Goal: Task Accomplishment & Management: Manage account settings

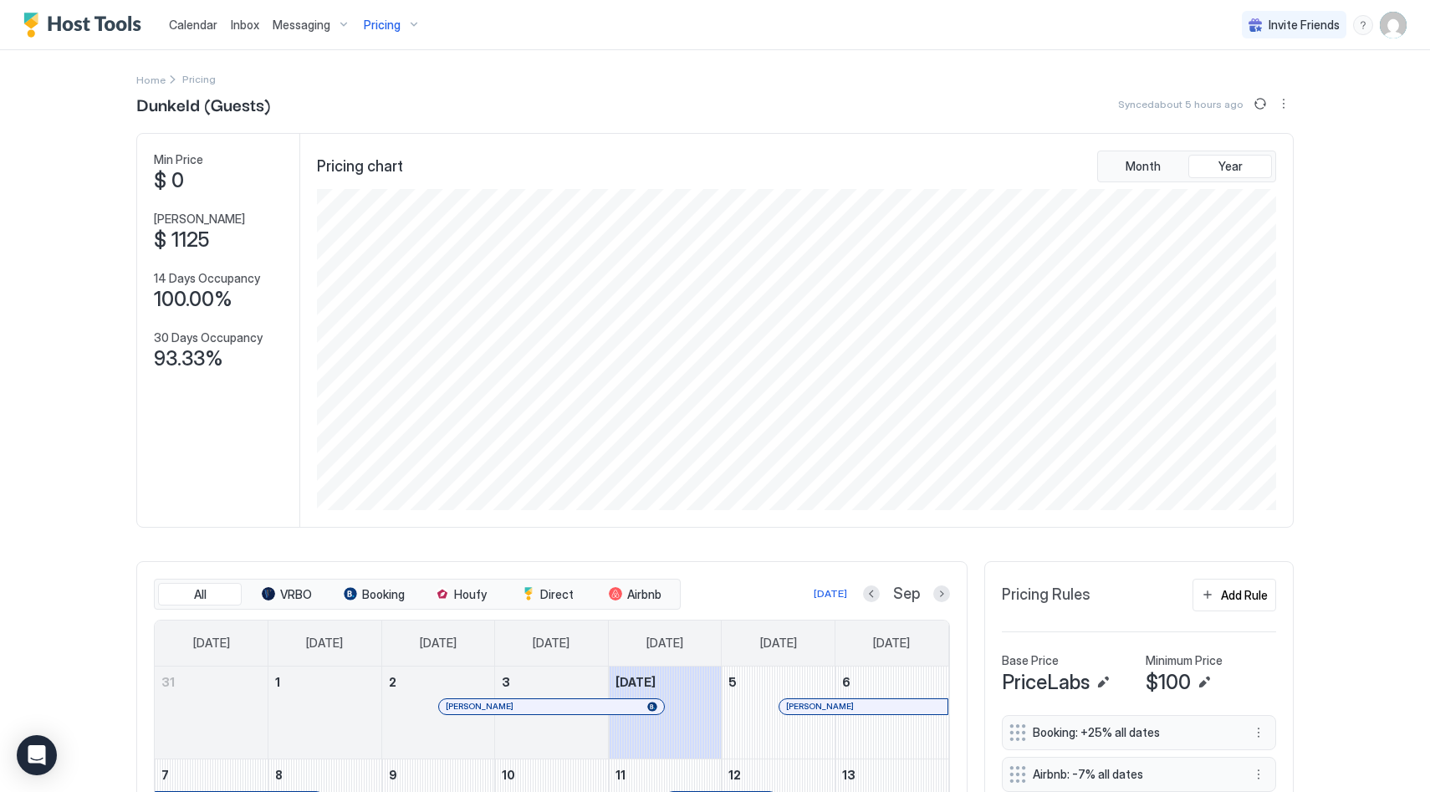
scroll to position [321, 963]
click at [1401, 23] on img "User profile" at bounding box center [1393, 25] width 27 height 27
click at [1272, 89] on div "Settings" at bounding box center [1300, 93] width 212 height 29
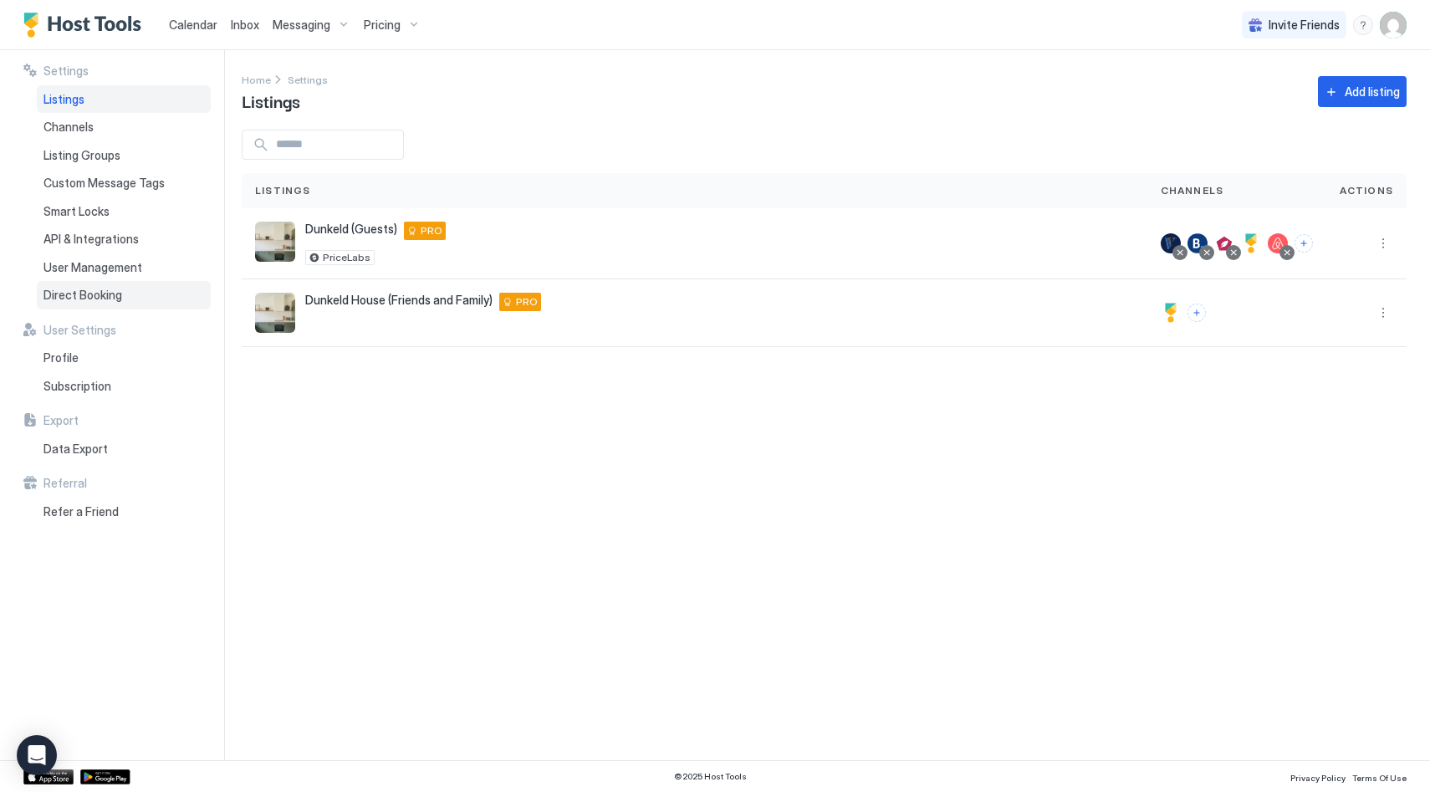
click at [74, 288] on span "Direct Booking" at bounding box center [82, 295] width 79 height 15
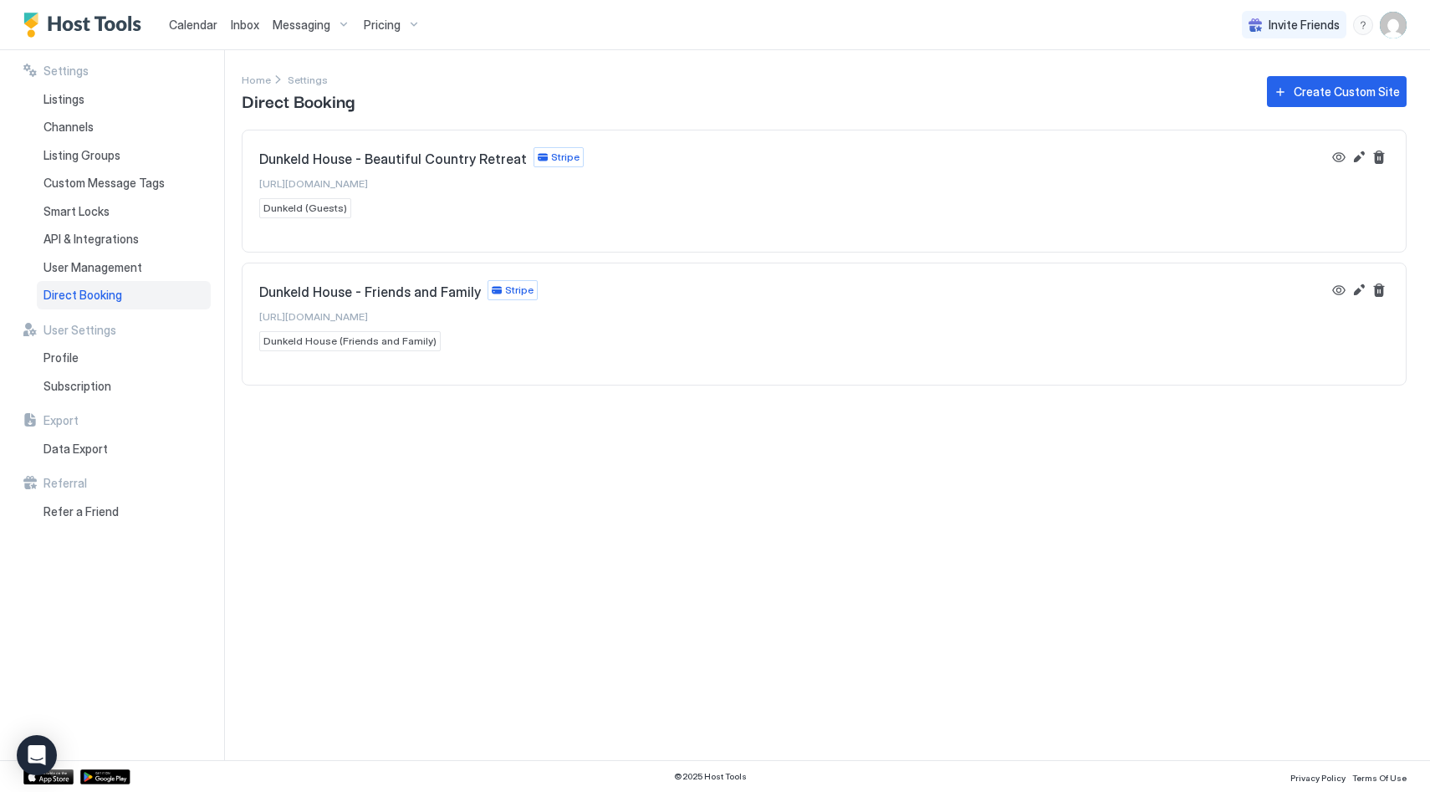
click at [368, 320] on span "[URL][DOMAIN_NAME]" at bounding box center [313, 316] width 109 height 13
click at [366, 36] on div "Pricing" at bounding box center [392, 25] width 70 height 28
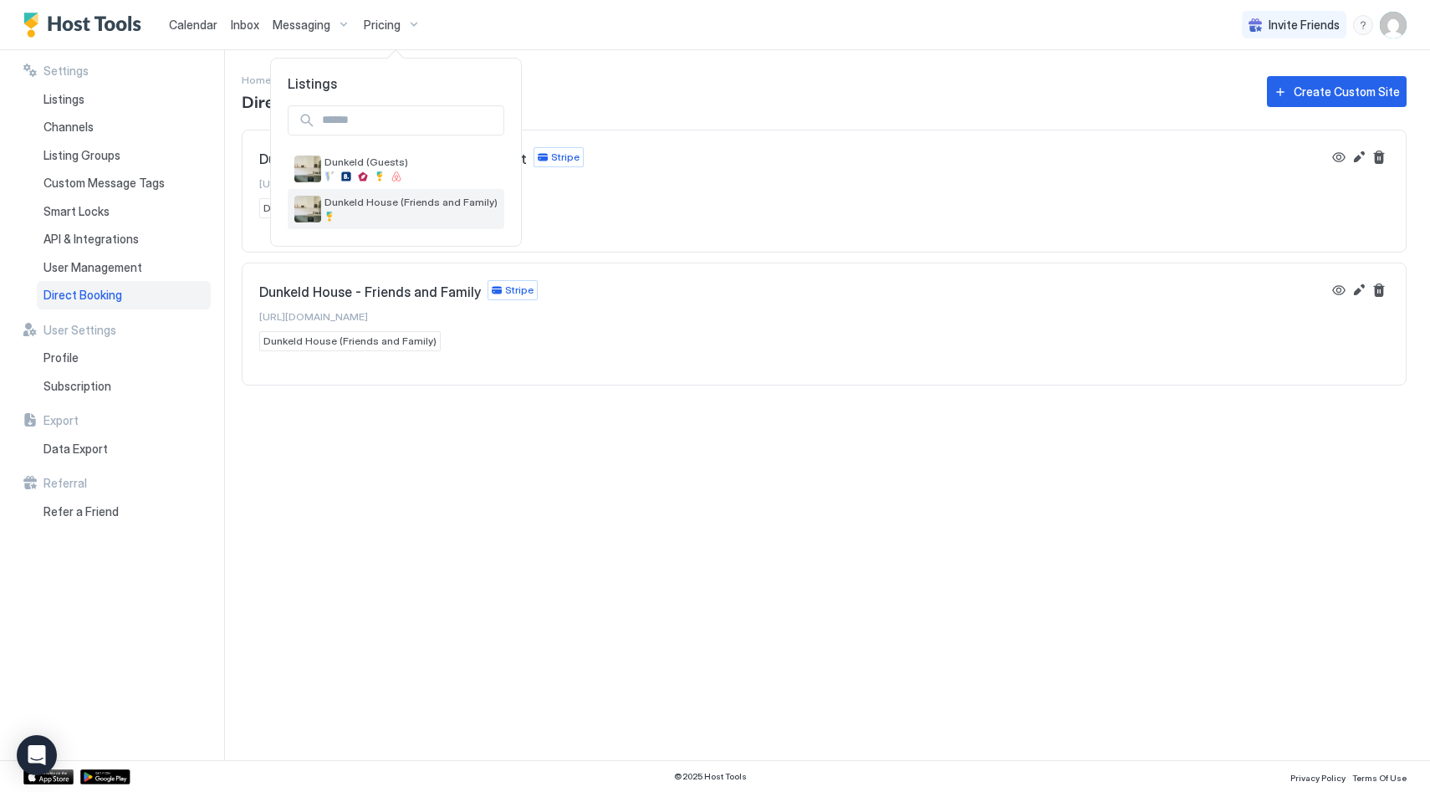
click at [365, 197] on span "Dunkeld House (Friends and Family)" at bounding box center [411, 202] width 173 height 13
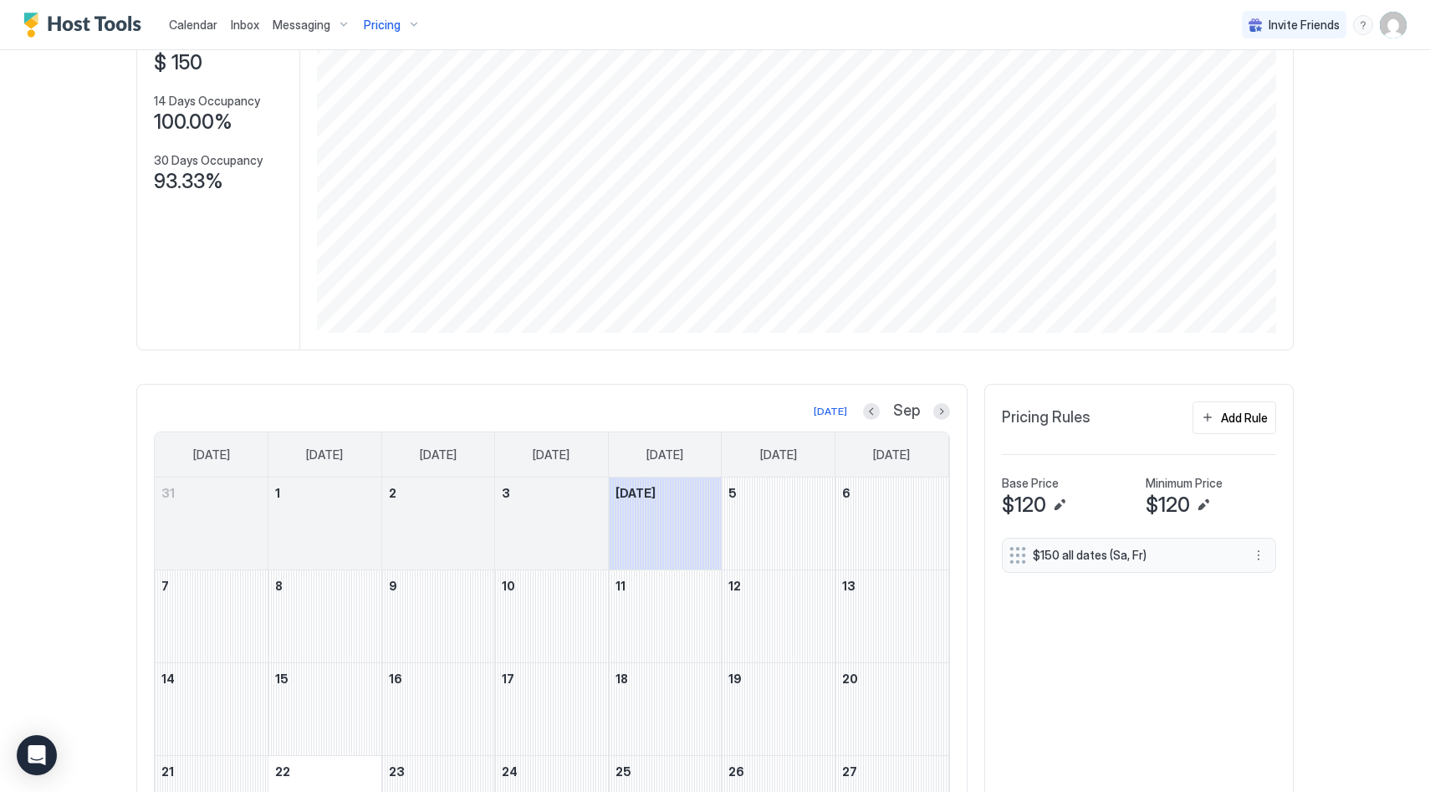
scroll to position [231, 0]
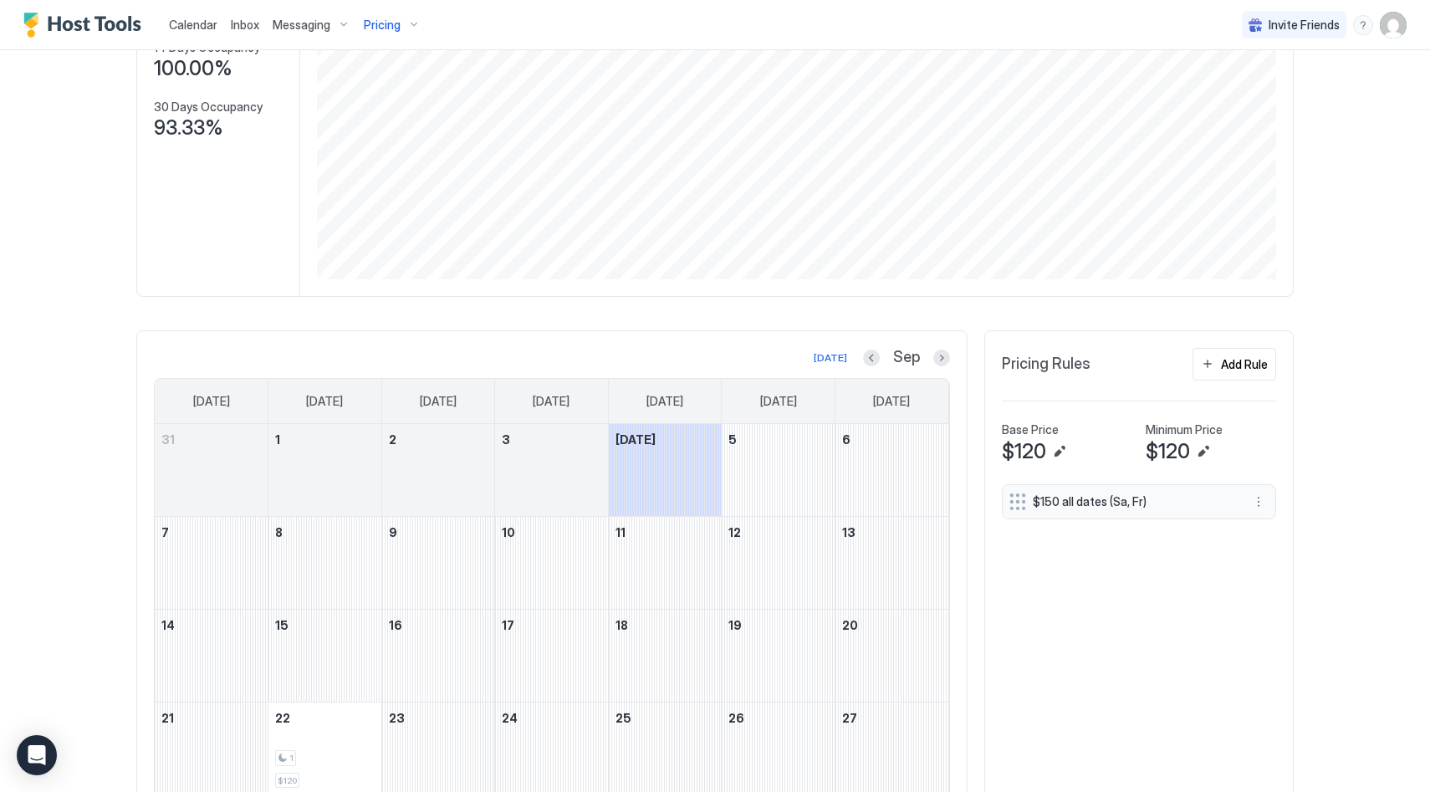
click at [1123, 512] on div "$150 all dates (Sa, Fr)" at bounding box center [1139, 501] width 274 height 35
click at [1136, 506] on span "$150 all dates (Sa, Fr)" at bounding box center [1132, 501] width 199 height 15
click at [1261, 501] on button "More options" at bounding box center [1259, 502] width 20 height 20
click at [1266, 523] on div "Edit" at bounding box center [1274, 525] width 37 height 13
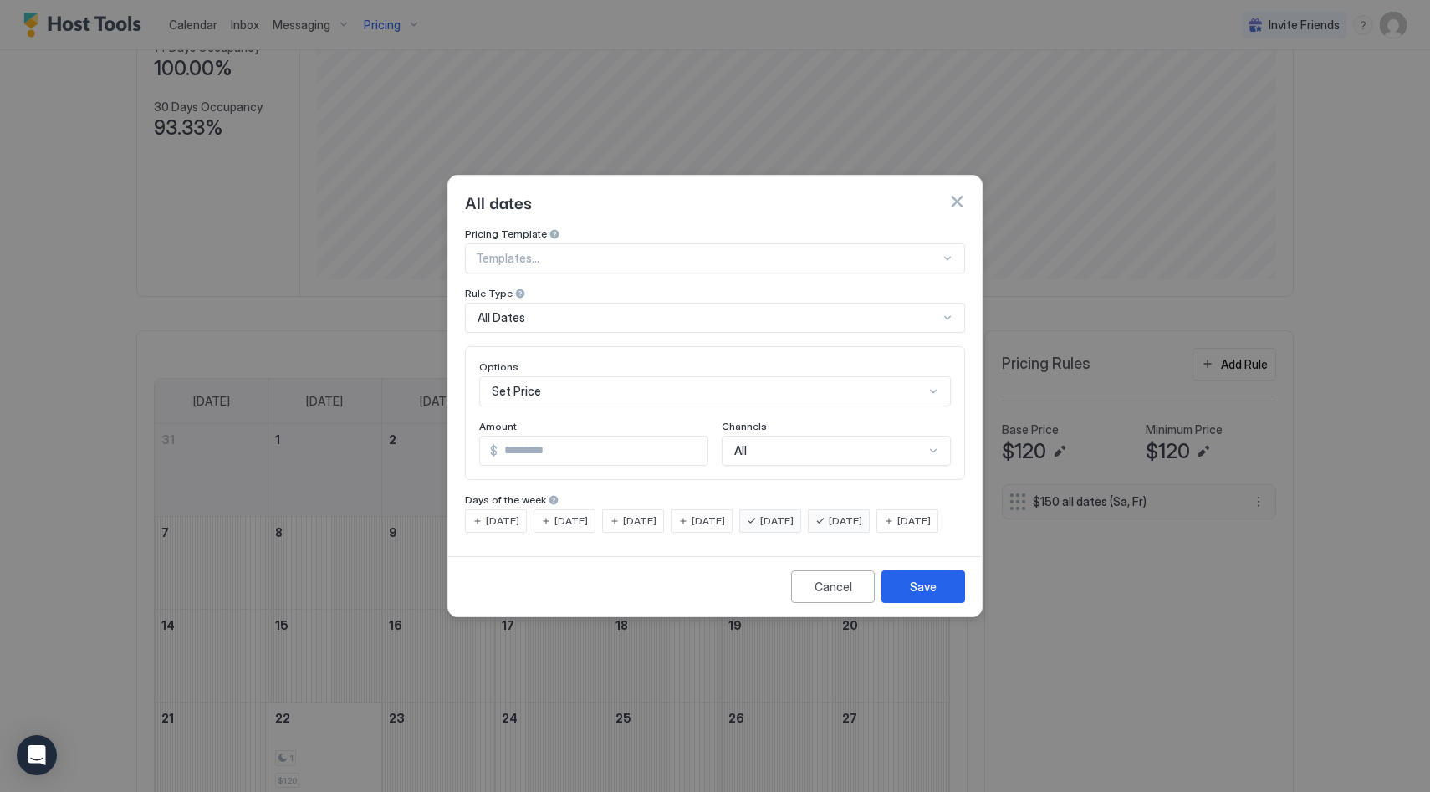
click at [860, 514] on span "[DATE]" at bounding box center [845, 521] width 33 height 15
click at [909, 596] on button "Save" at bounding box center [924, 586] width 84 height 33
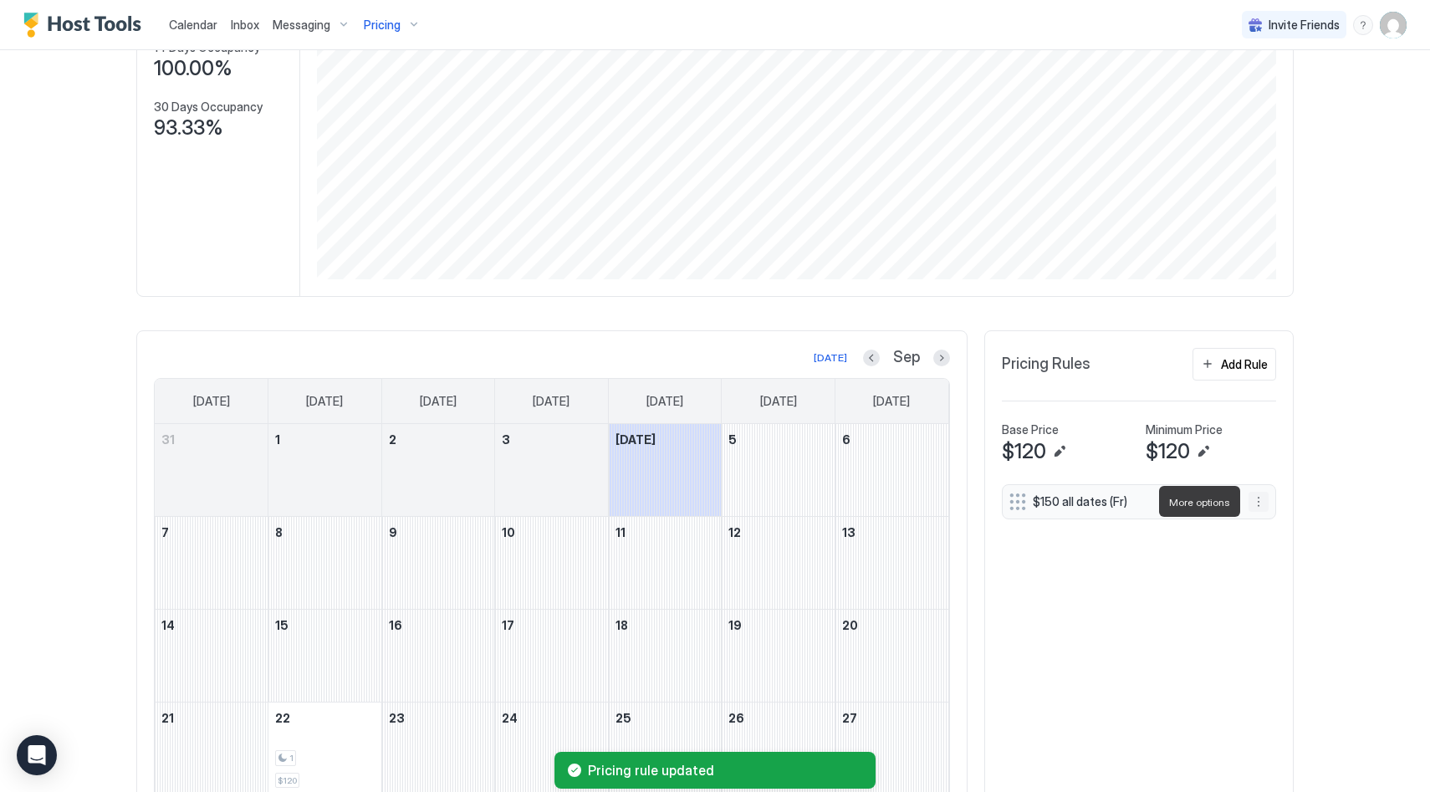
click at [1257, 499] on button "More options" at bounding box center [1259, 502] width 20 height 20
click at [1272, 519] on div "Edit" at bounding box center [1274, 525] width 37 height 13
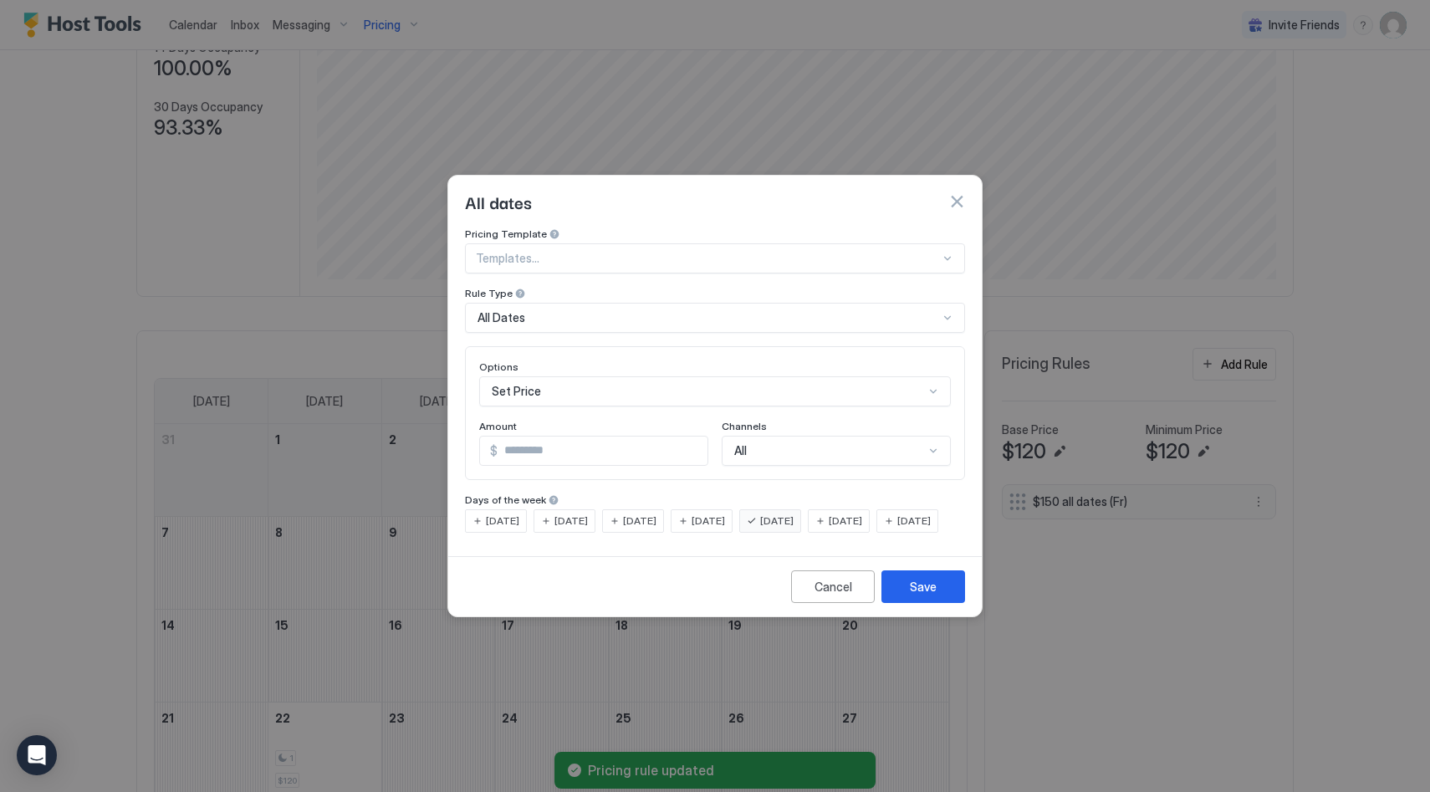
click at [862, 514] on span "[DATE]" at bounding box center [845, 521] width 33 height 15
click at [925, 596] on div "Save" at bounding box center [923, 587] width 27 height 18
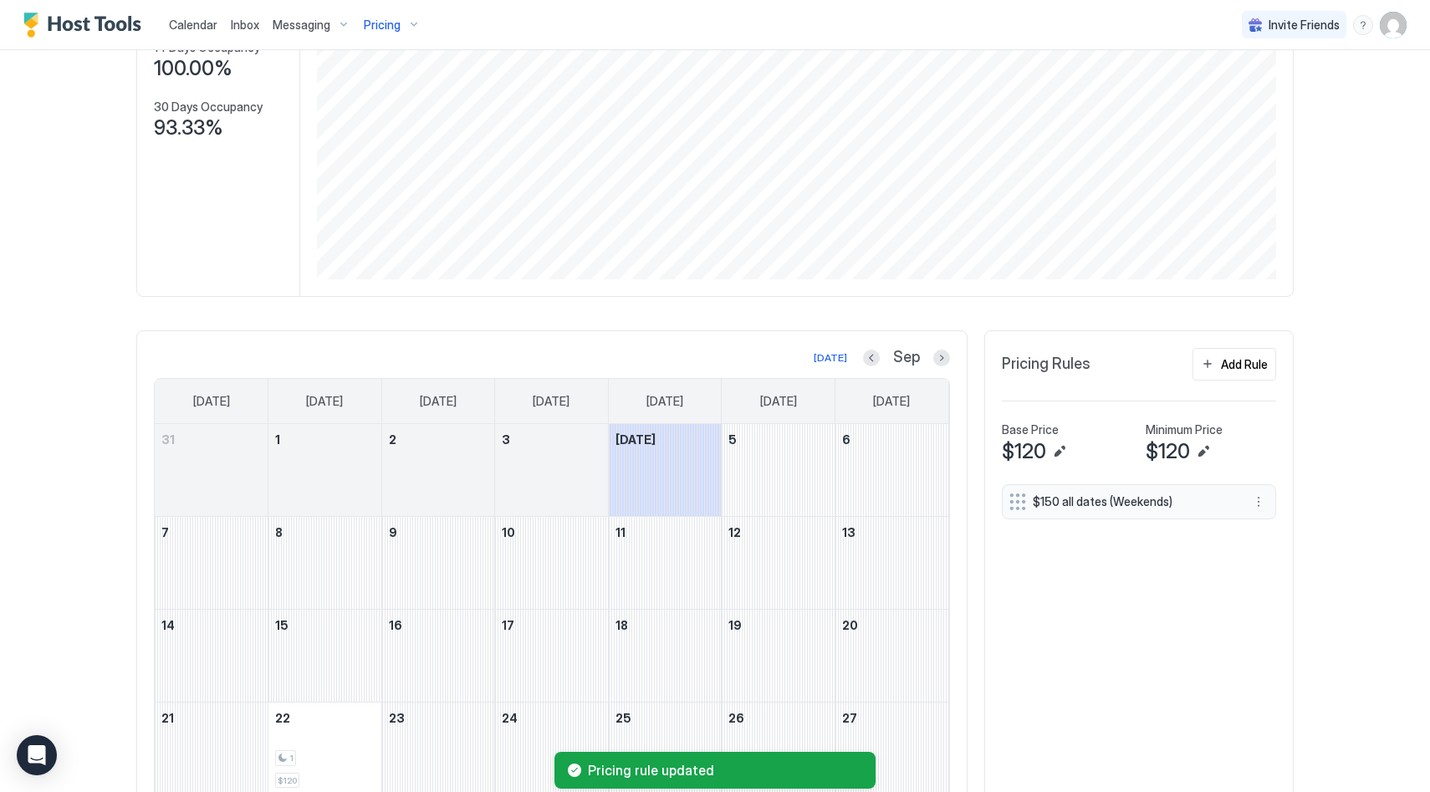
click at [1165, 494] on span "$150 all dates (Weekends)" at bounding box center [1132, 501] width 199 height 15
click at [1250, 500] on button "More options" at bounding box center [1259, 502] width 20 height 20
click at [1260, 518] on div "Edit" at bounding box center [1281, 525] width 63 height 27
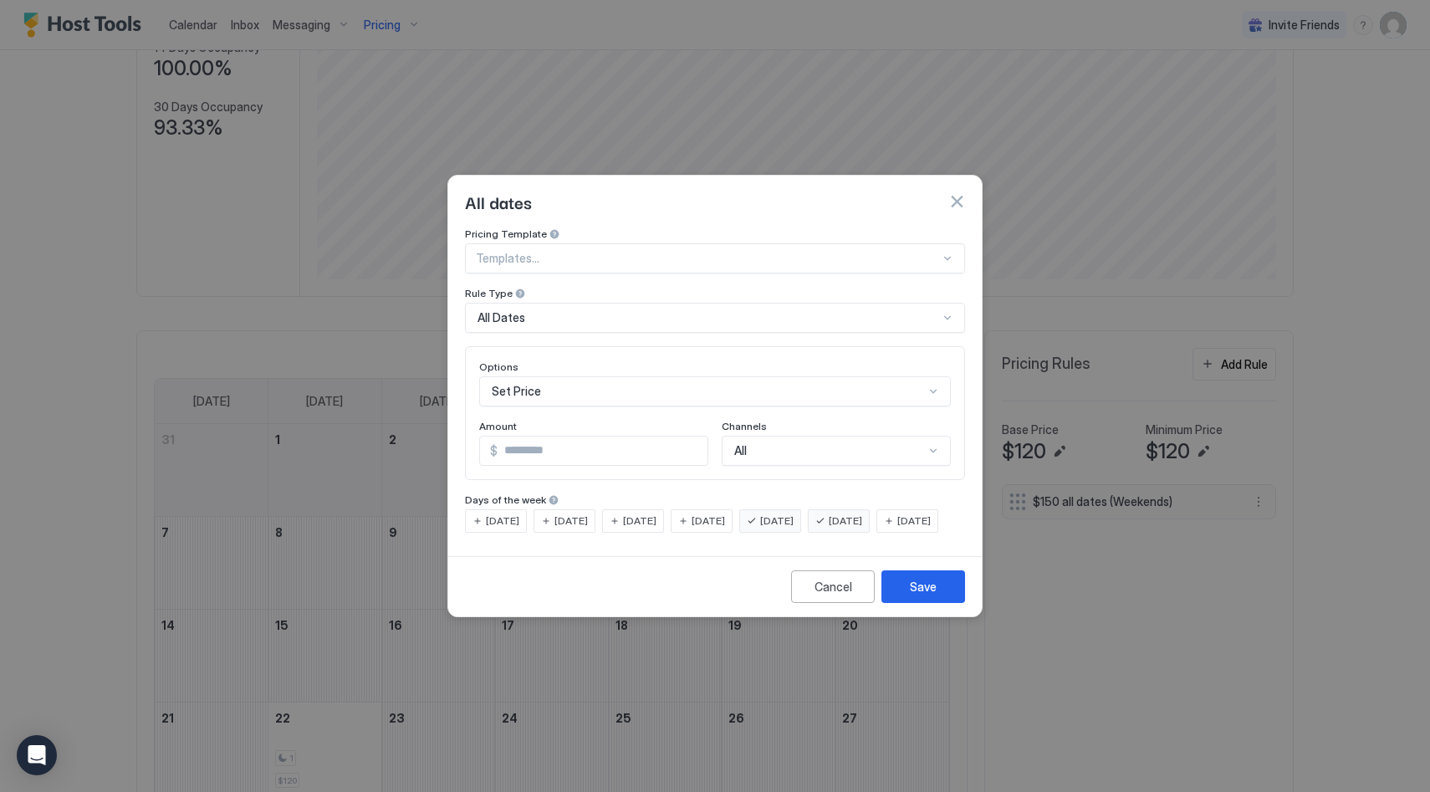
click at [523, 437] on input "***" at bounding box center [603, 451] width 210 height 28
type input "***"
click at [916, 595] on div "Save" at bounding box center [923, 587] width 27 height 18
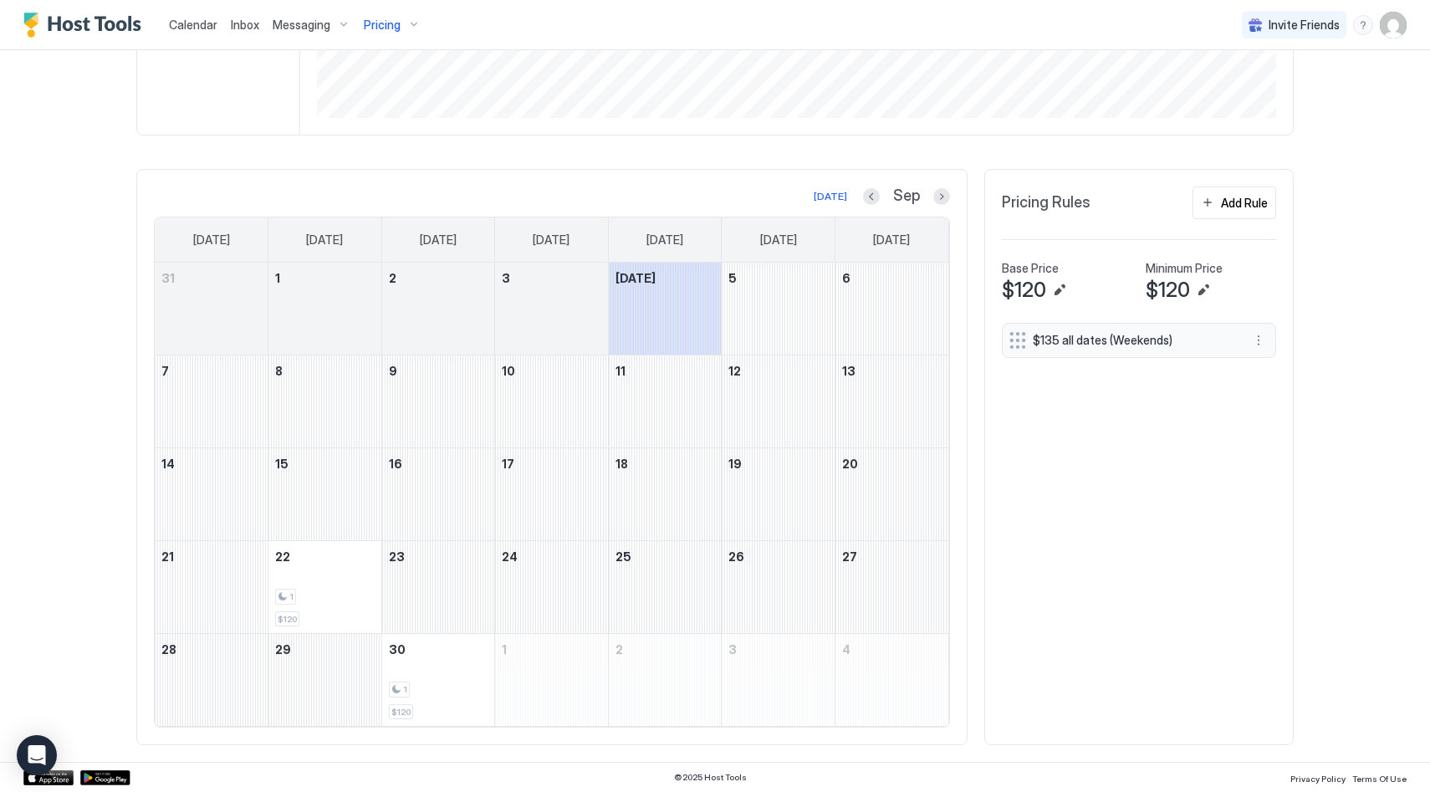
scroll to position [0, 0]
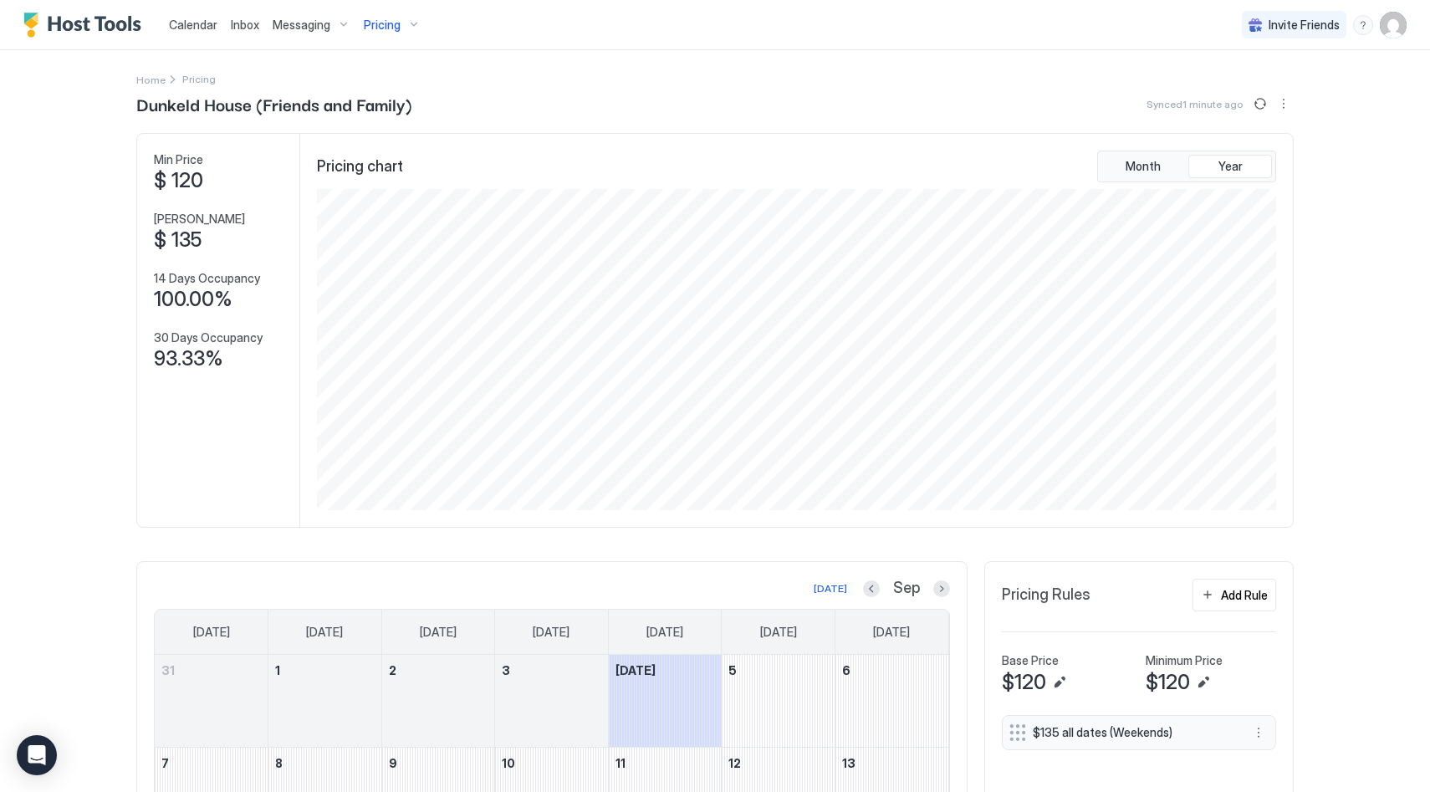
click at [1395, 28] on img "User profile" at bounding box center [1393, 25] width 27 height 27
click at [1250, 87] on span "Settings" at bounding box center [1242, 93] width 45 height 15
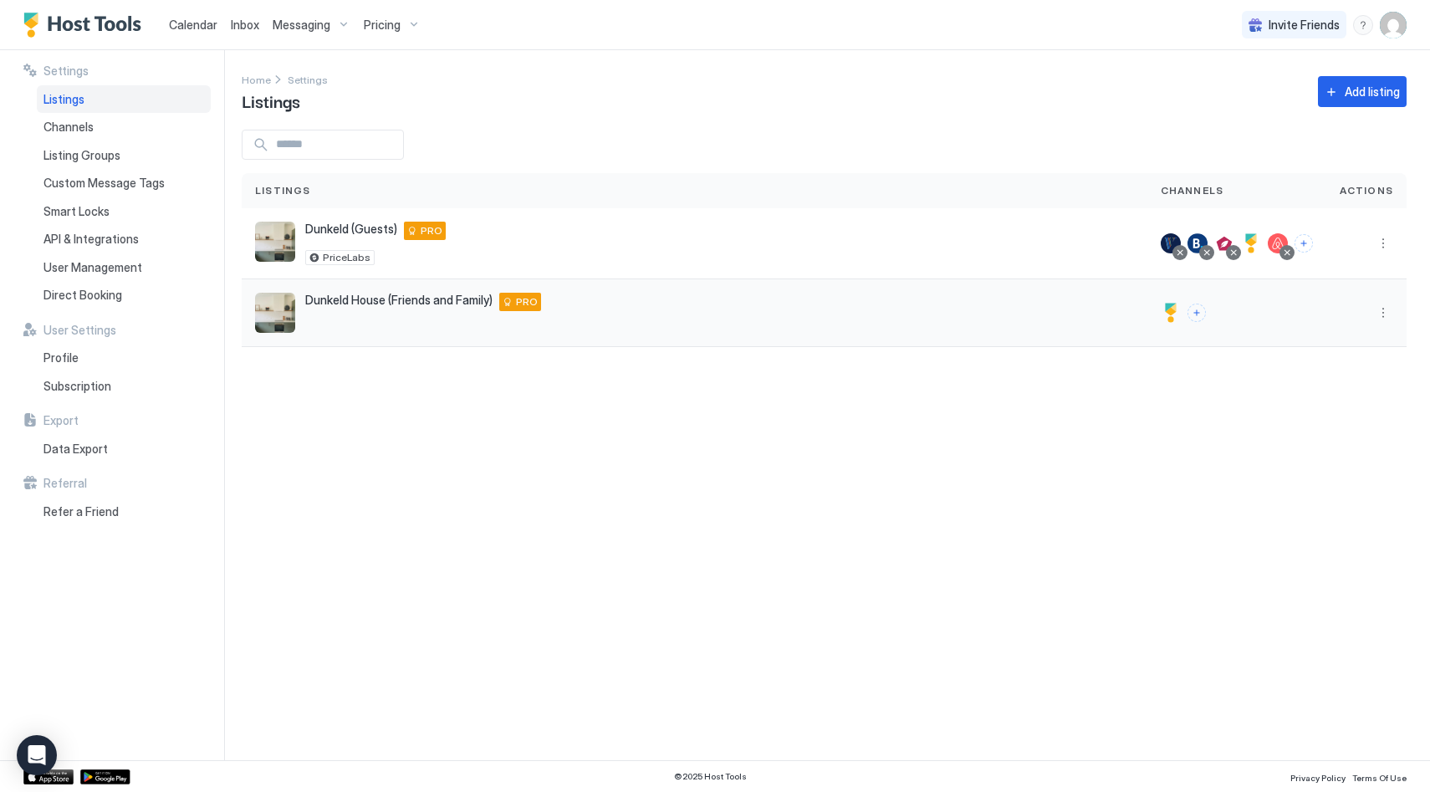
click at [391, 298] on span "Dunkeld House (Friends and Family)" at bounding box center [398, 300] width 187 height 15
click at [1384, 310] on button "More options" at bounding box center [1383, 313] width 20 height 20
click at [455, 275] on div at bounding box center [715, 396] width 1430 height 792
click at [431, 299] on div at bounding box center [715, 396] width 1430 height 792
click at [69, 293] on span "Direct Booking" at bounding box center [82, 295] width 79 height 15
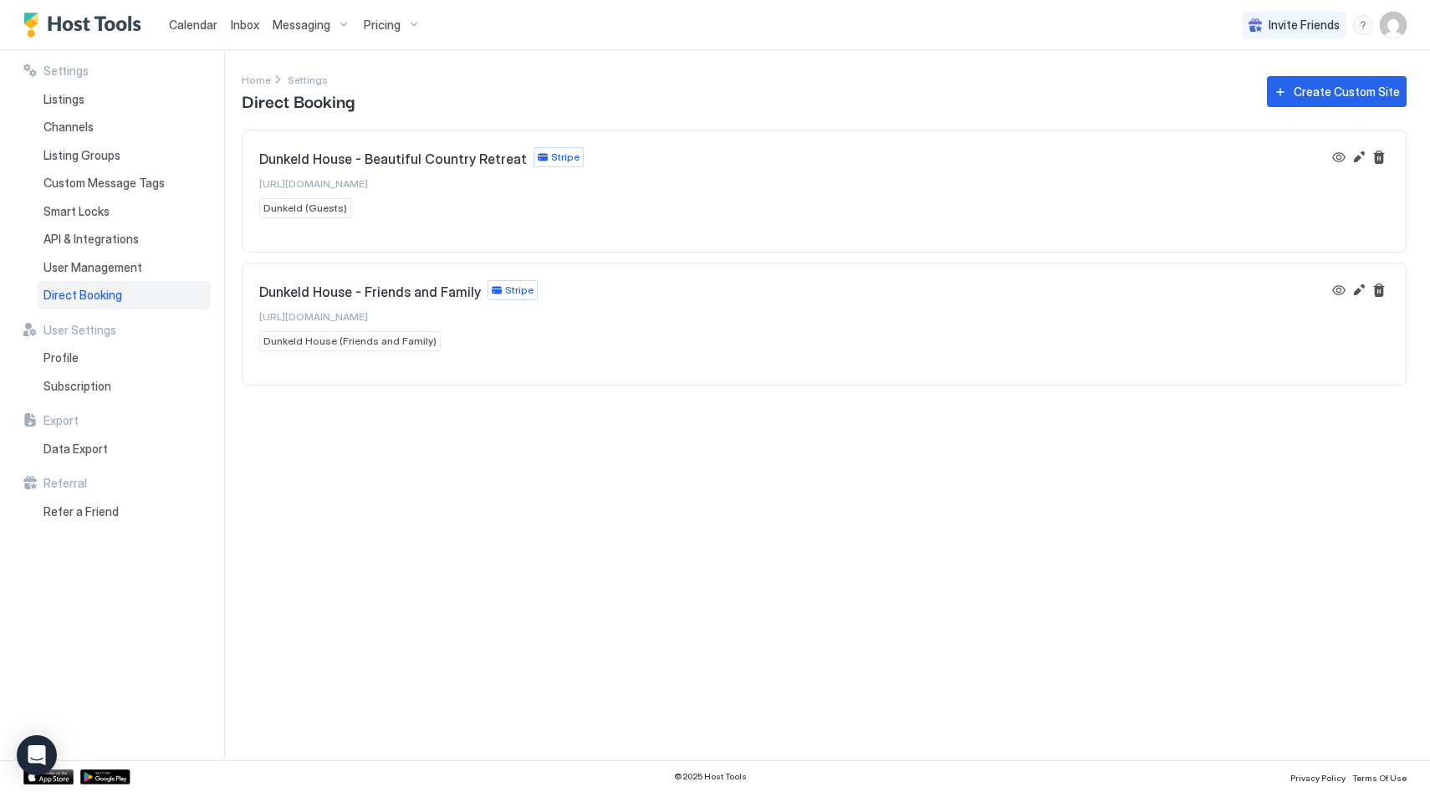
click at [368, 318] on span "[URL][DOMAIN_NAME]" at bounding box center [313, 316] width 109 height 13
click at [202, 22] on span "Calendar" at bounding box center [193, 25] width 49 height 14
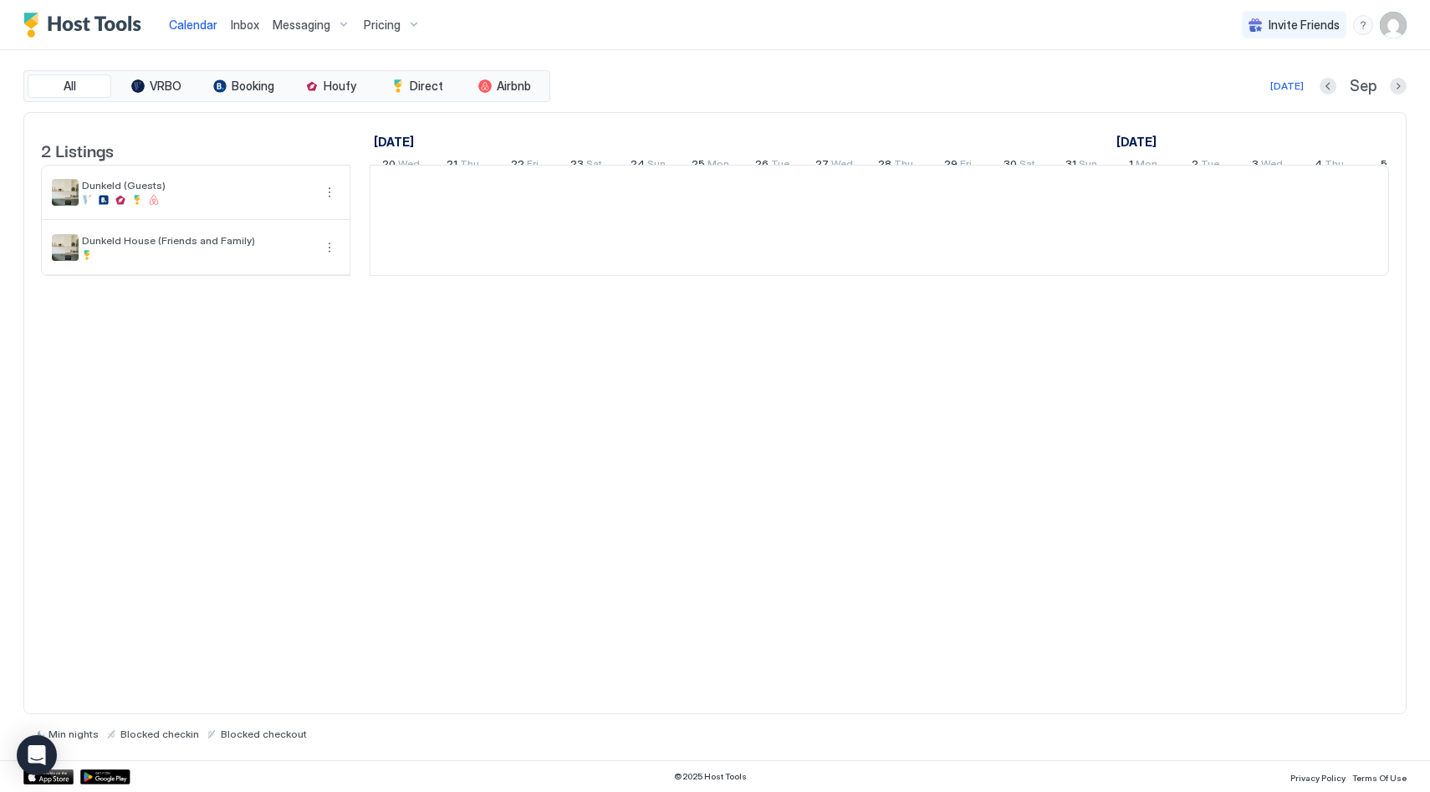
scroll to position [0, 929]
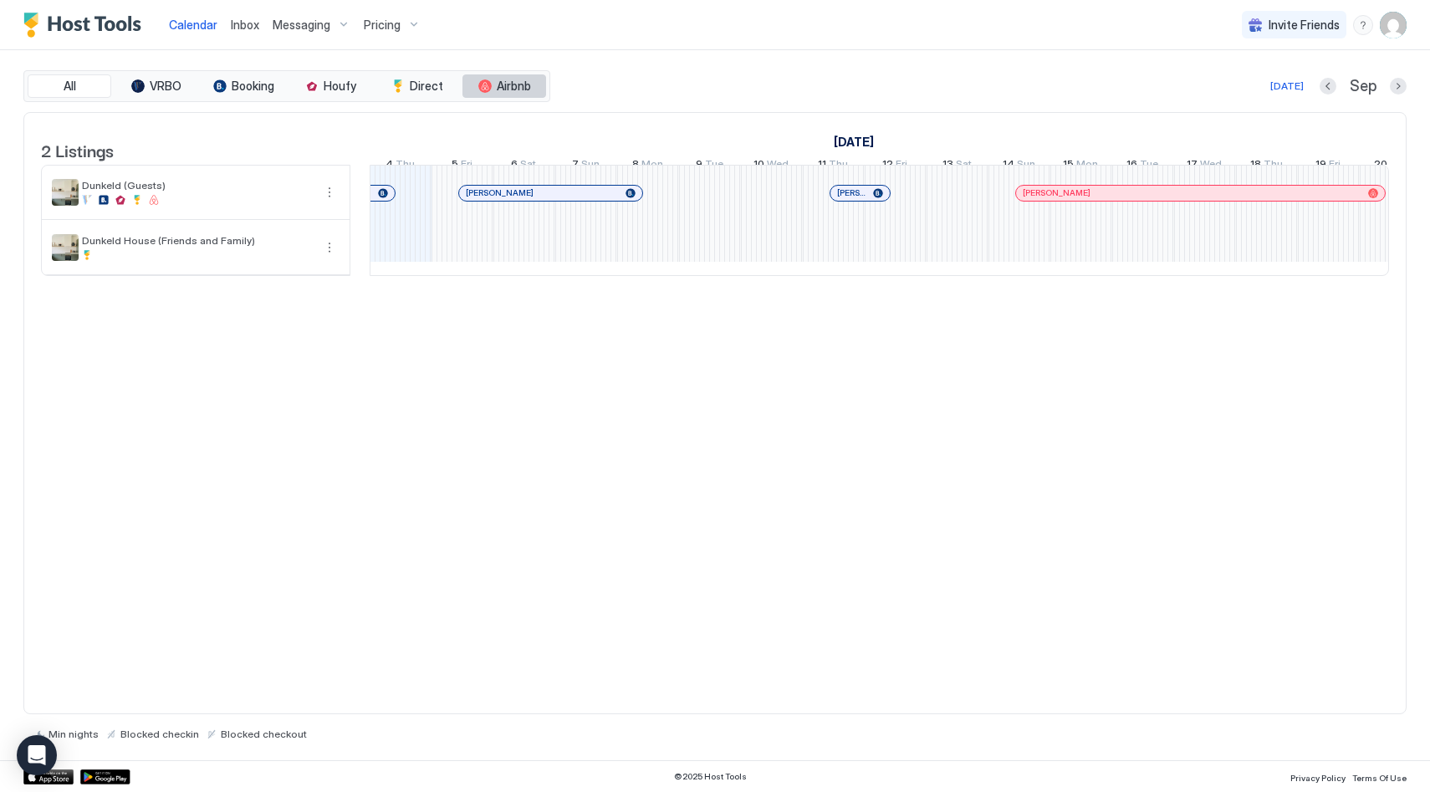
click at [514, 89] on span "Airbnb" at bounding box center [514, 86] width 34 height 15
click at [379, 18] on span "Pricing" at bounding box center [382, 25] width 37 height 15
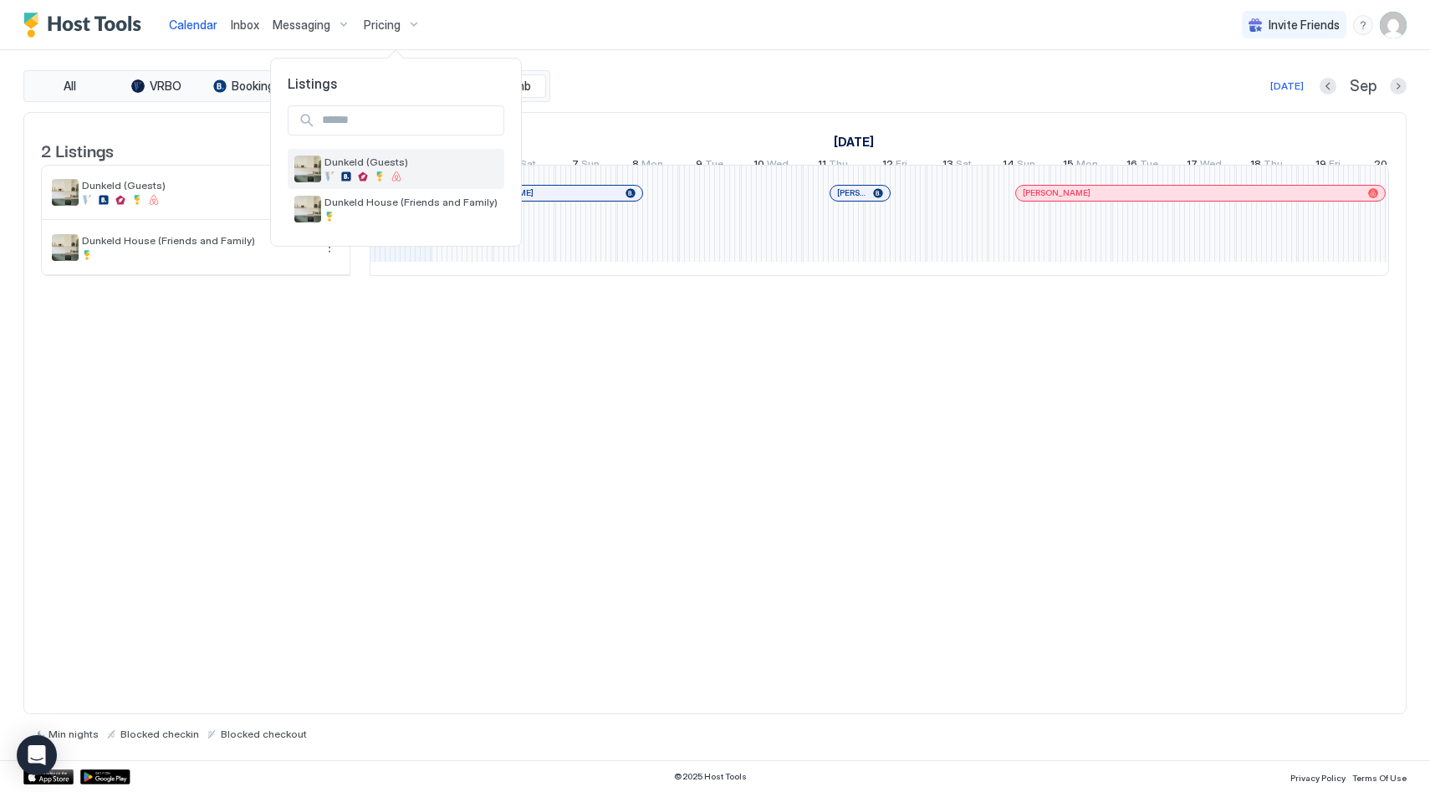
click at [364, 169] on div "Dunkeld (Guests)" at bounding box center [411, 169] width 173 height 26
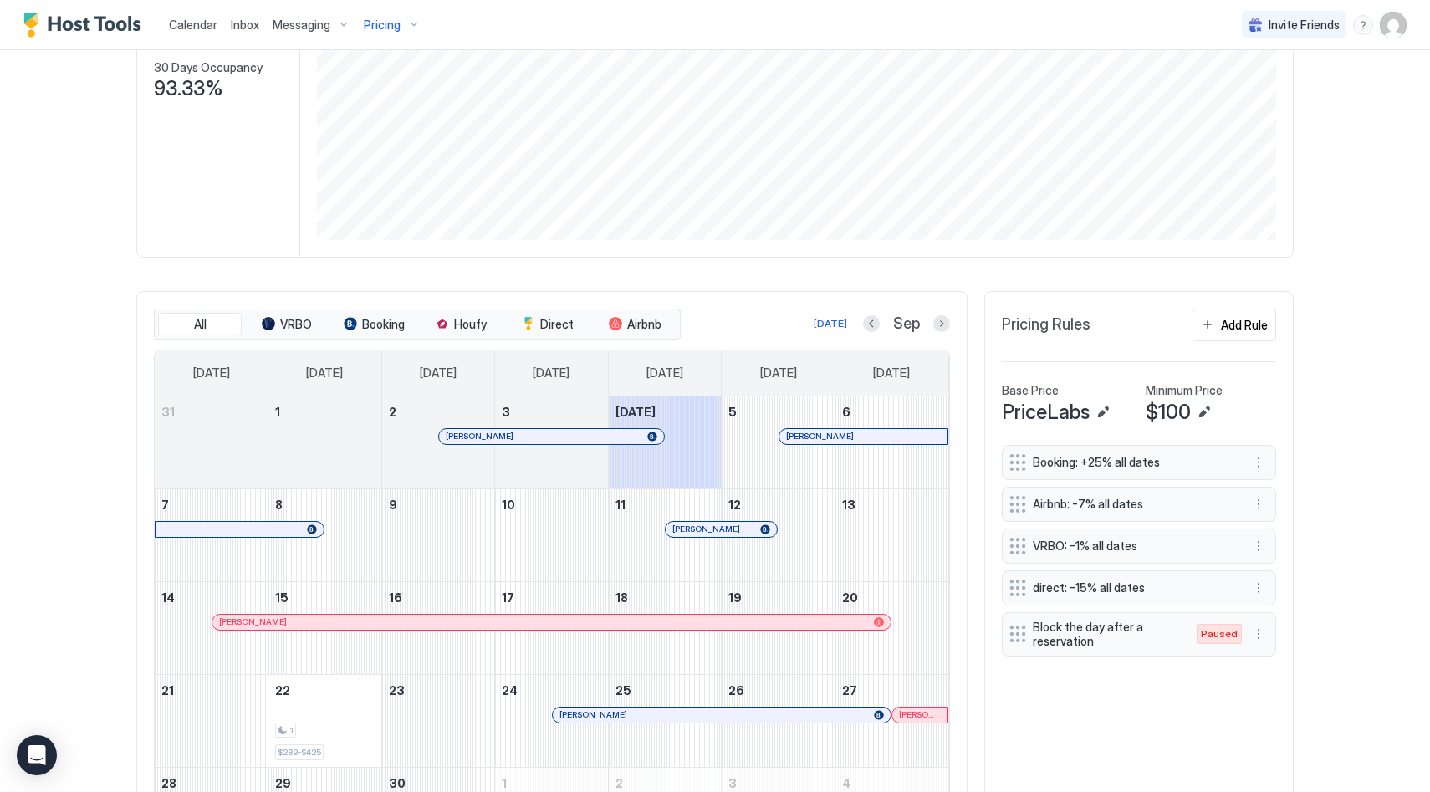
scroll to position [123, 0]
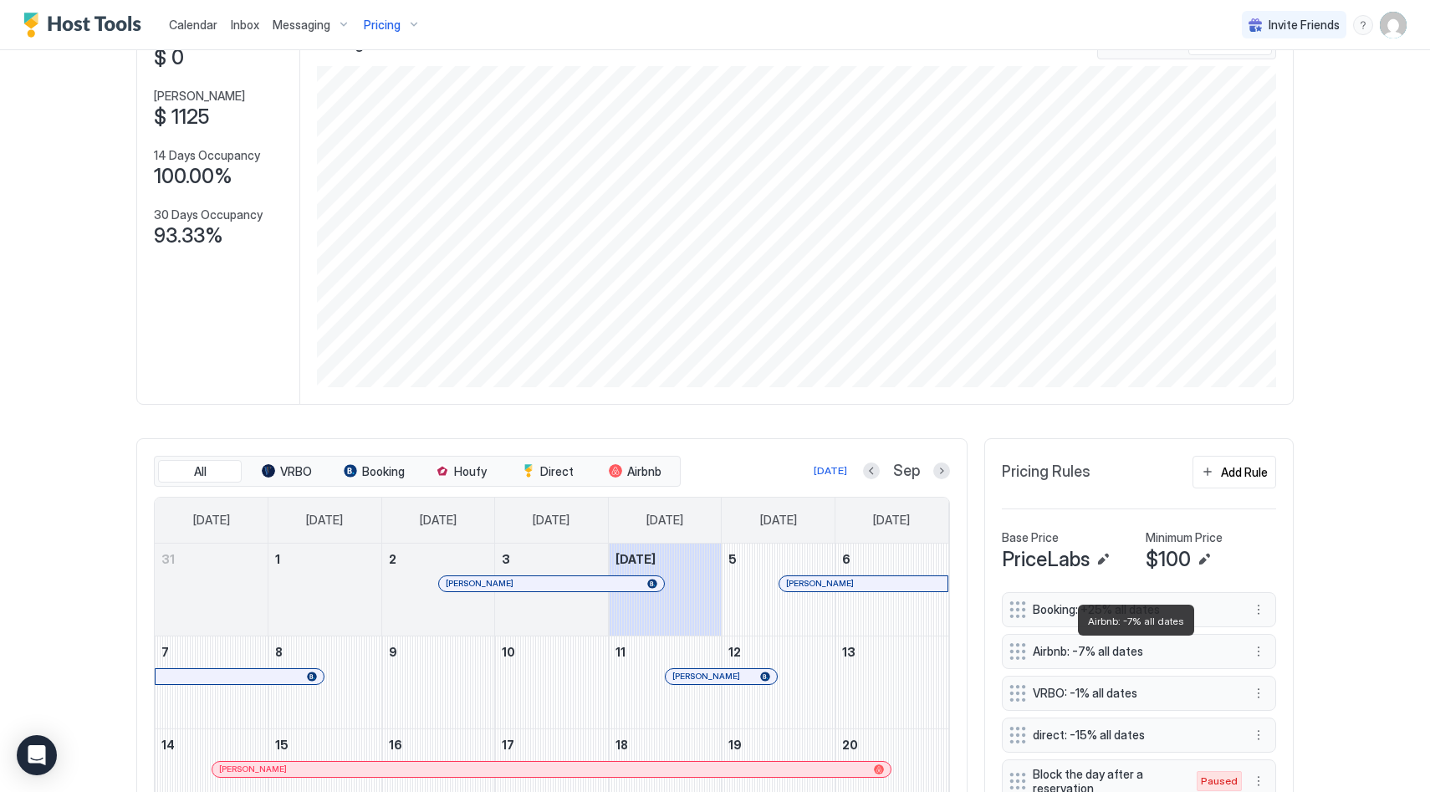
click at [1126, 647] on span "Airbnb: -7% all dates" at bounding box center [1132, 651] width 199 height 15
click at [1263, 654] on button "More options" at bounding box center [1259, 652] width 20 height 20
click at [1271, 673] on div "Edit" at bounding box center [1274, 674] width 37 height 13
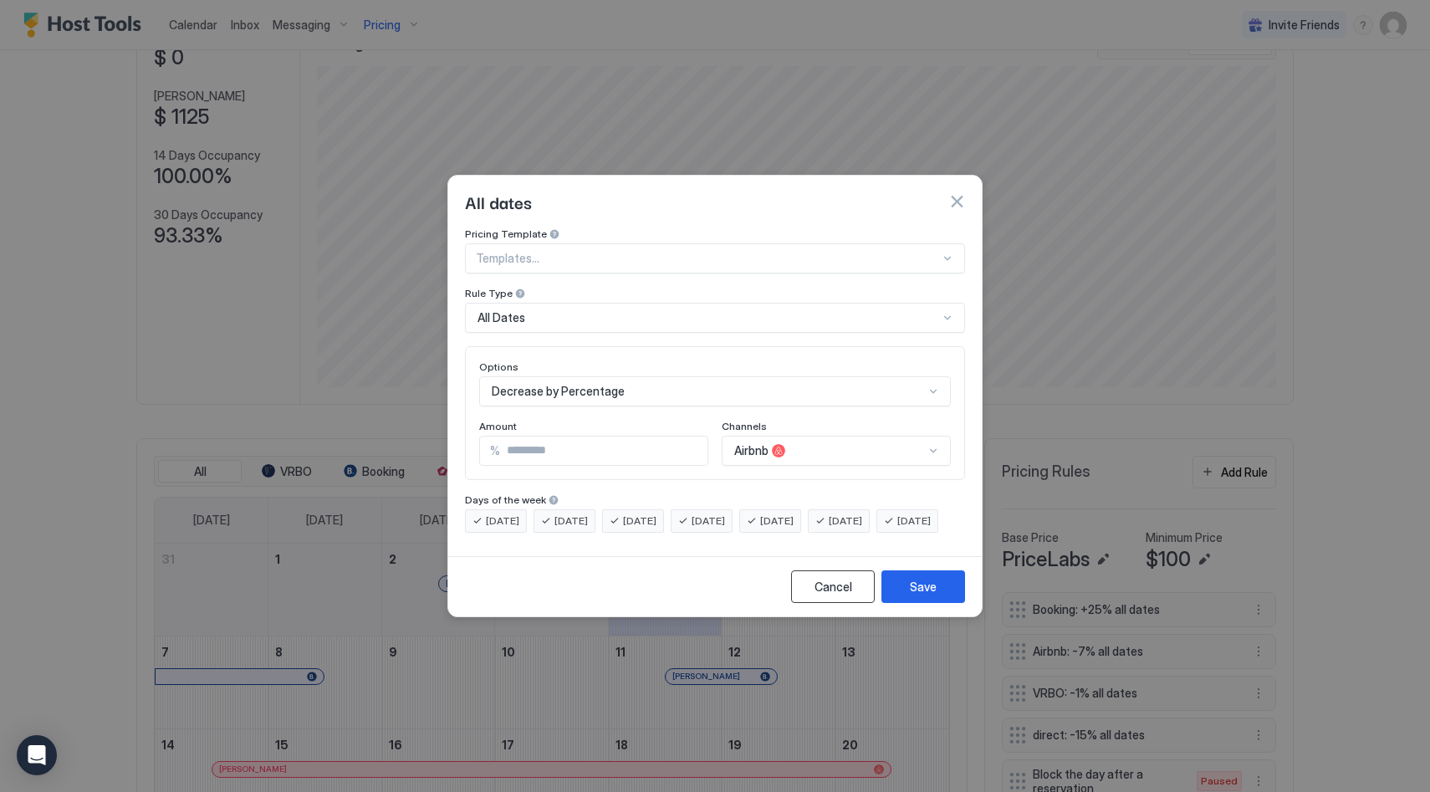
click at [849, 596] on div "Cancel" at bounding box center [834, 587] width 38 height 18
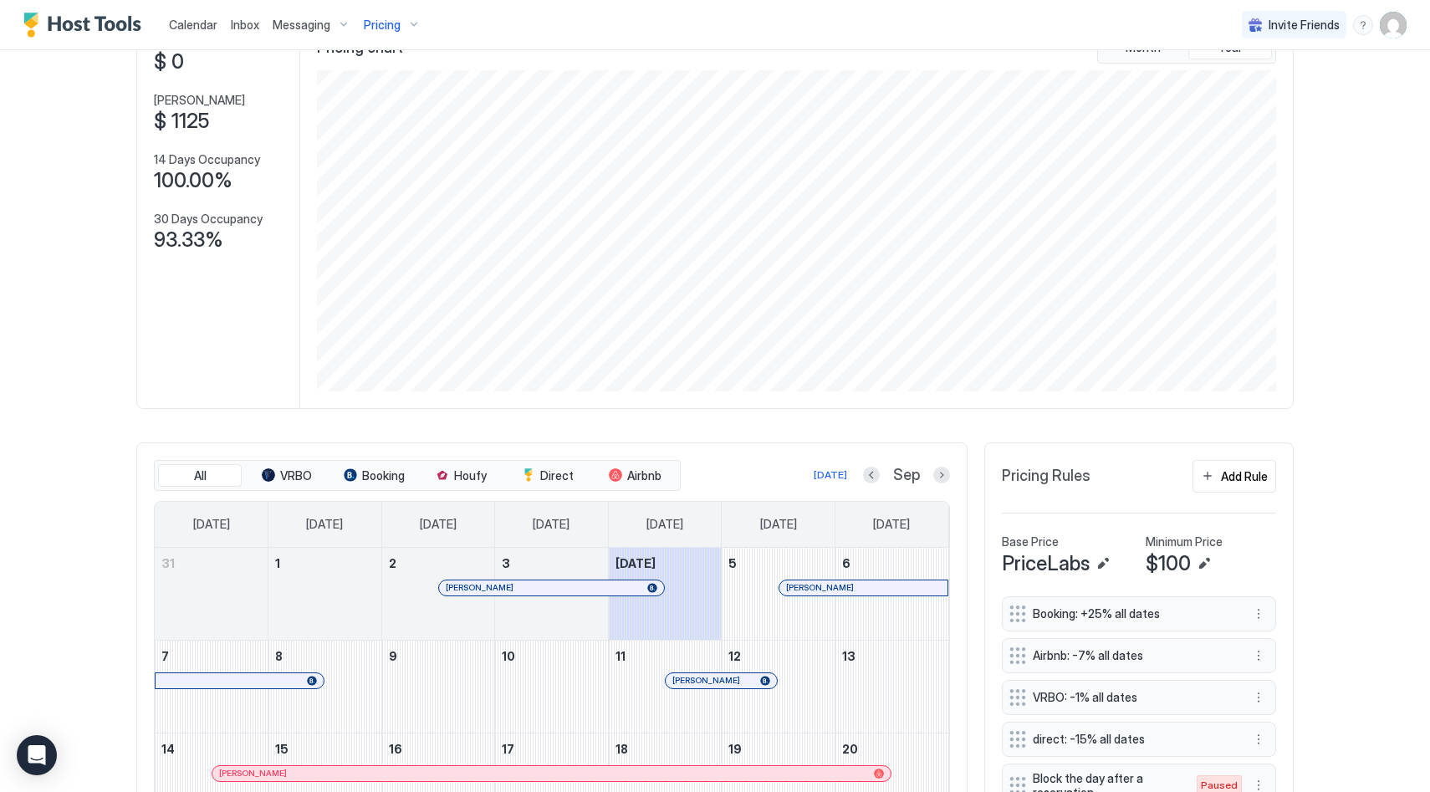
scroll to position [0, 0]
